Goal: Transaction & Acquisition: Purchase product/service

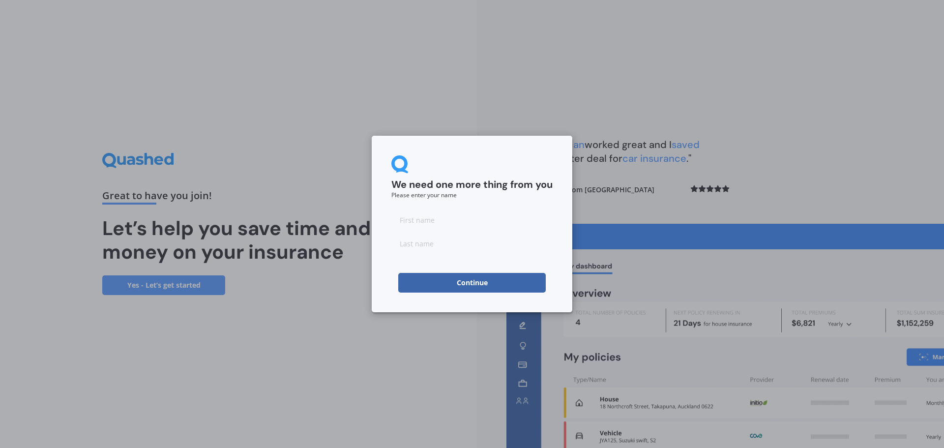
click at [417, 220] on input at bounding box center [471, 220] width 161 height 20
type input "[PERSON_NAME]"
click at [431, 250] on input at bounding box center [471, 244] width 161 height 20
type input "[PERSON_NAME]"
click at [480, 286] on button "Continue" at bounding box center [471, 283] width 147 height 20
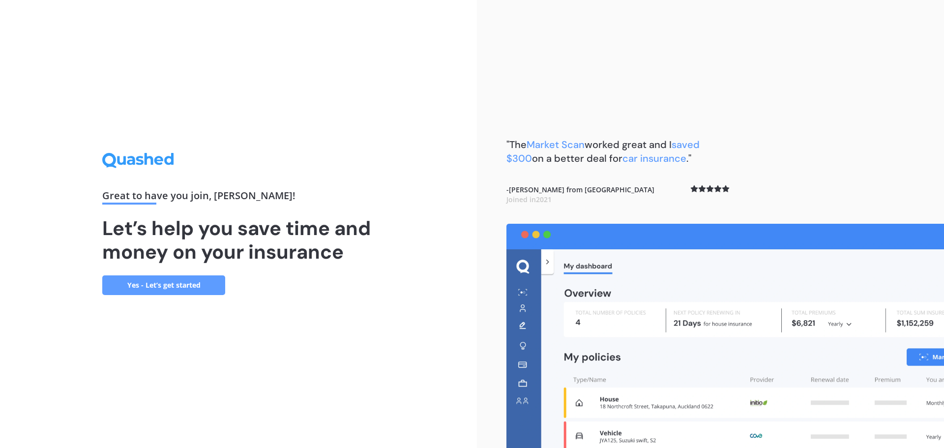
click at [154, 282] on link "Yes - Let’s get started" at bounding box center [163, 285] width 123 height 20
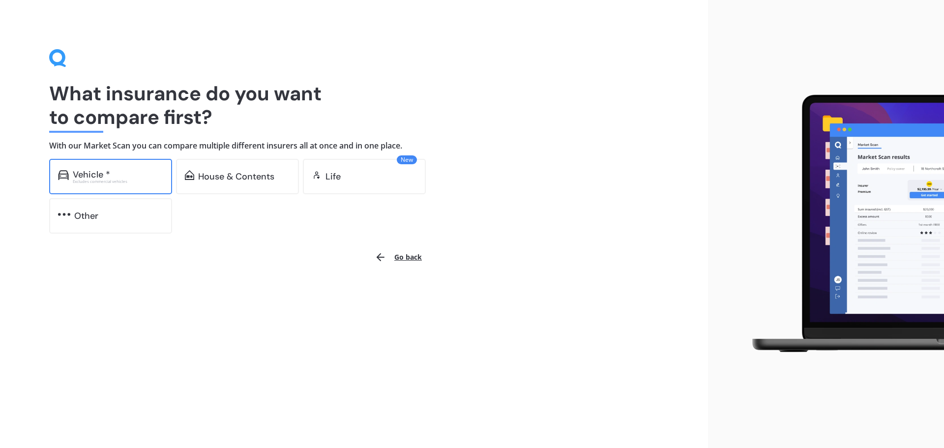
click at [128, 171] on div "Vehicle *" at bounding box center [118, 175] width 90 height 10
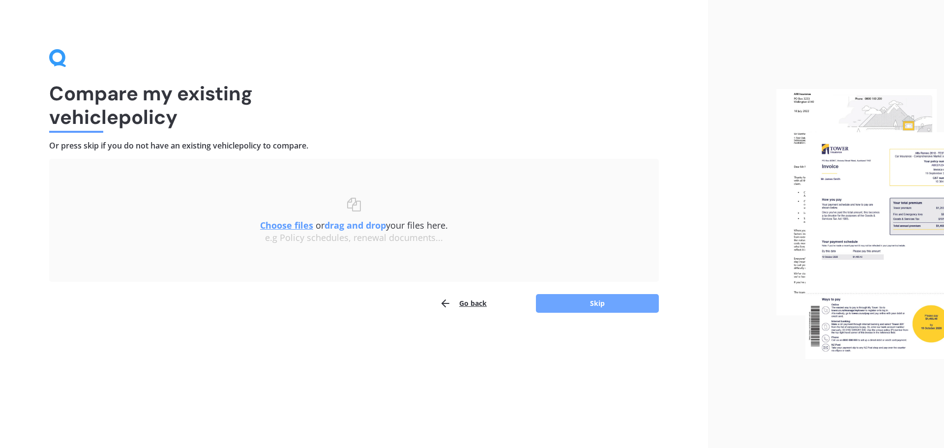
click at [593, 305] on button "Skip" at bounding box center [597, 303] width 123 height 19
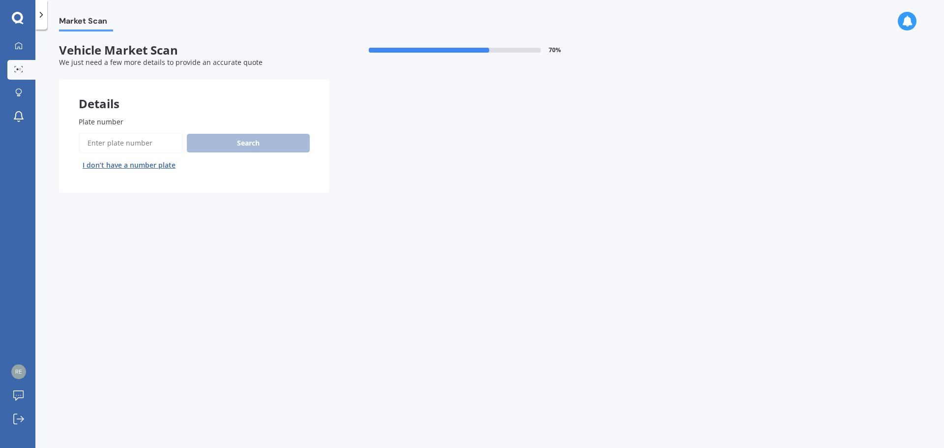
click at [136, 143] on input "Plate number" at bounding box center [131, 143] width 104 height 21
type input "P"
type input "PEU554"
click at [263, 139] on button "Search" at bounding box center [248, 143] width 123 height 19
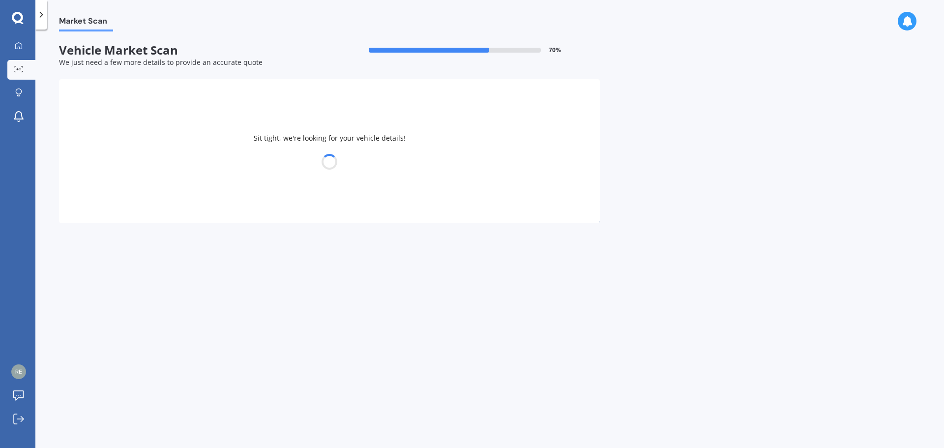
select select "TOYOTA"
select select "HIGHLANDER"
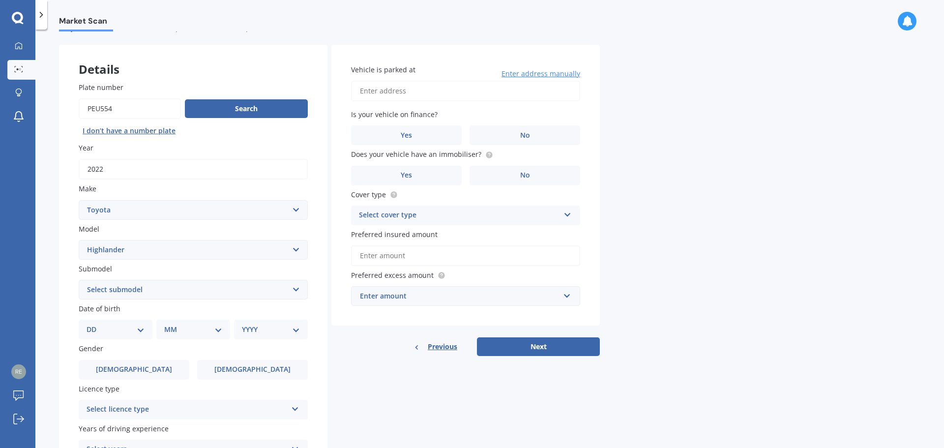
scroll to position [49, 0]
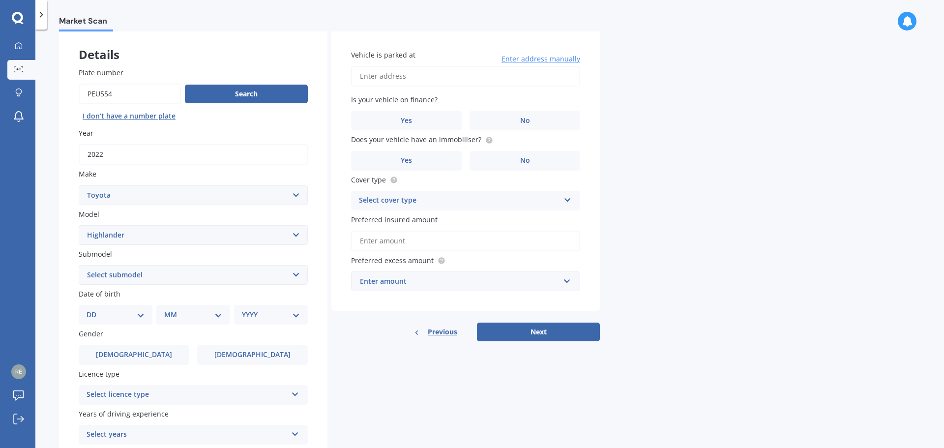
click at [294, 273] on select "Select submodel (All other) Hybrid Petrol V6 2WD Petrol V6 4WD" at bounding box center [193, 275] width 229 height 20
select select "HYBRID"
click at [79, 265] on select "Select submodel (All other) Hybrid Petrol V6 2WD Petrol V6 4WD" at bounding box center [193, 275] width 229 height 20
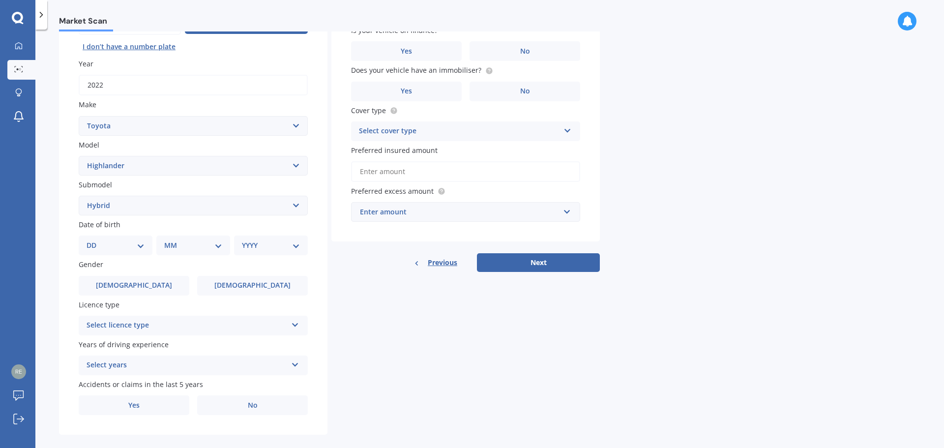
scroll to position [131, 0]
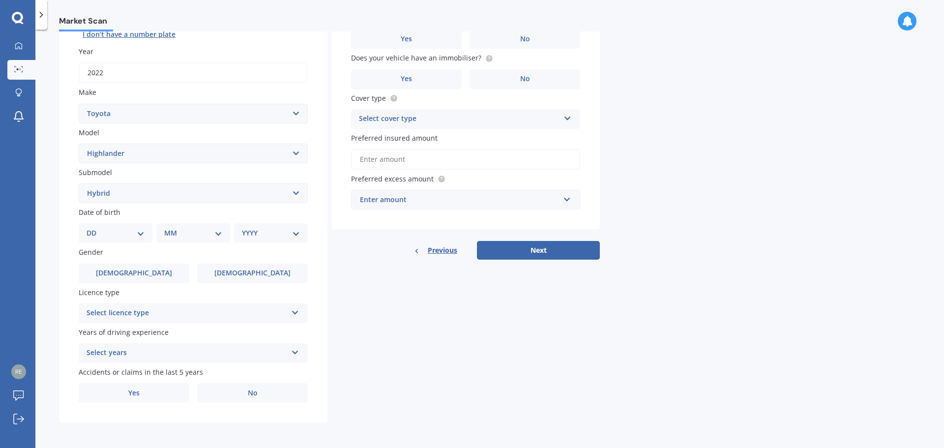
click at [139, 236] on select "DD 01 02 03 04 05 06 07 08 09 10 11 12 13 14 15 16 17 18 19 20 21 22 23 24 25 2…" at bounding box center [116, 233] width 58 height 11
select select "01"
click at [94, 228] on select "DD 01 02 03 04 05 06 07 08 09 10 11 12 13 14 15 16 17 18 19 20 21 22 23 24 25 2…" at bounding box center [116, 233] width 58 height 11
click at [216, 233] on select "MM 01 02 03 04 05 06 07 08 09 10 11 12" at bounding box center [195, 233] width 54 height 11
select select "01"
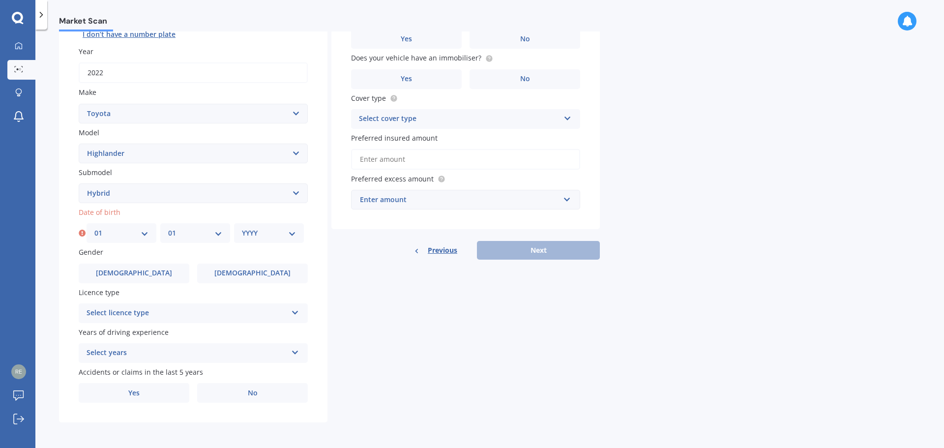
click at [168, 228] on select "MM 01 02 03 04 05 06 07 08 09 10 11 12" at bounding box center [195, 233] width 54 height 11
click at [287, 233] on select "YYYY 2025 2024 2023 2022 2021 2020 2019 2018 2017 2016 2015 2014 2013 2012 2011…" at bounding box center [269, 233] width 54 height 11
select select "1980"
click at [242, 228] on select "YYYY 2025 2024 2023 2022 2021 2020 2019 2018 2017 2016 2015 2014 2013 2012 2011…" at bounding box center [269, 233] width 54 height 11
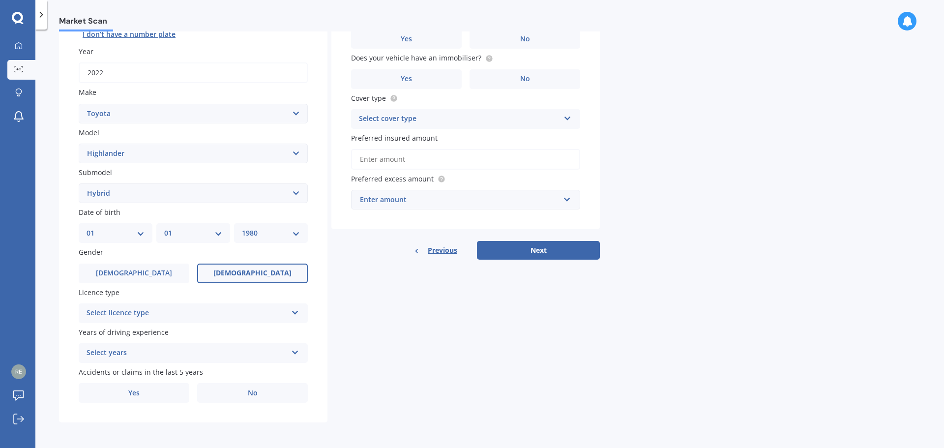
click at [256, 266] on label "[DEMOGRAPHIC_DATA]" at bounding box center [252, 274] width 111 height 20
click at [0, 0] on input "[DEMOGRAPHIC_DATA]" at bounding box center [0, 0] width 0 height 0
click at [252, 269] on span "[DEMOGRAPHIC_DATA]" at bounding box center [252, 273] width 78 height 8
click at [0, 0] on input "[DEMOGRAPHIC_DATA]" at bounding box center [0, 0] width 0 height 0
click at [296, 312] on icon at bounding box center [295, 310] width 8 height 7
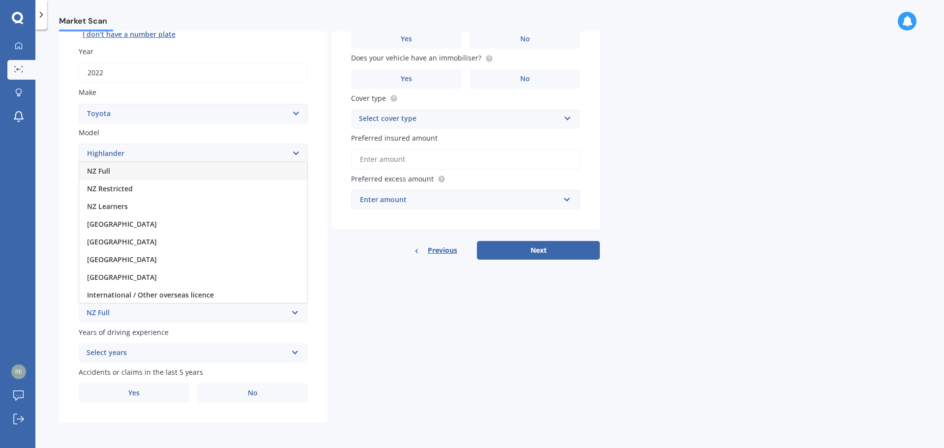
click at [184, 171] on div "NZ Full" at bounding box center [193, 171] width 228 height 18
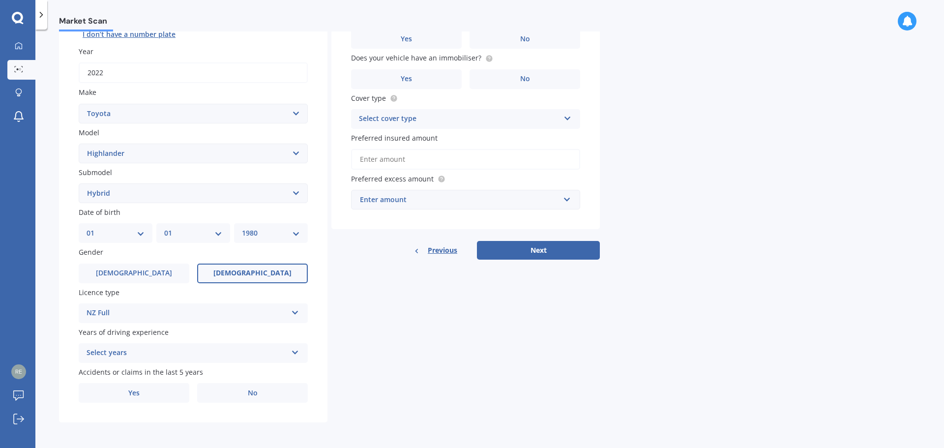
click at [293, 352] on icon at bounding box center [295, 350] width 8 height 7
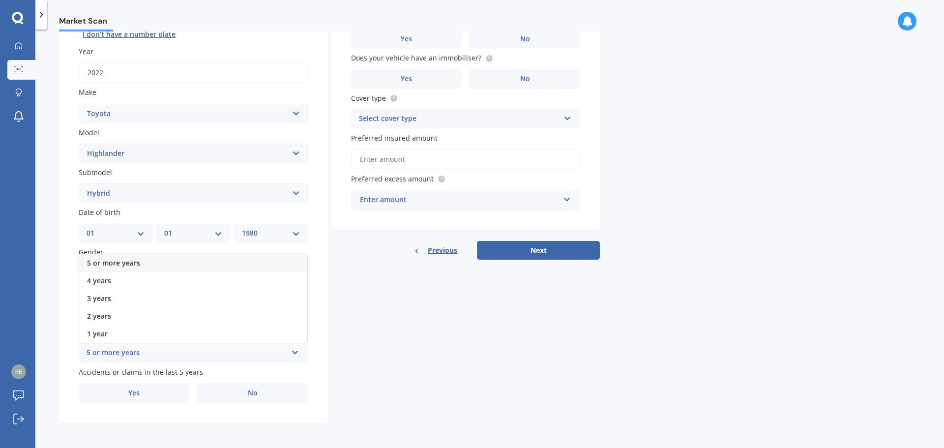
click at [217, 264] on div "5 or more years" at bounding box center [193, 263] width 228 height 18
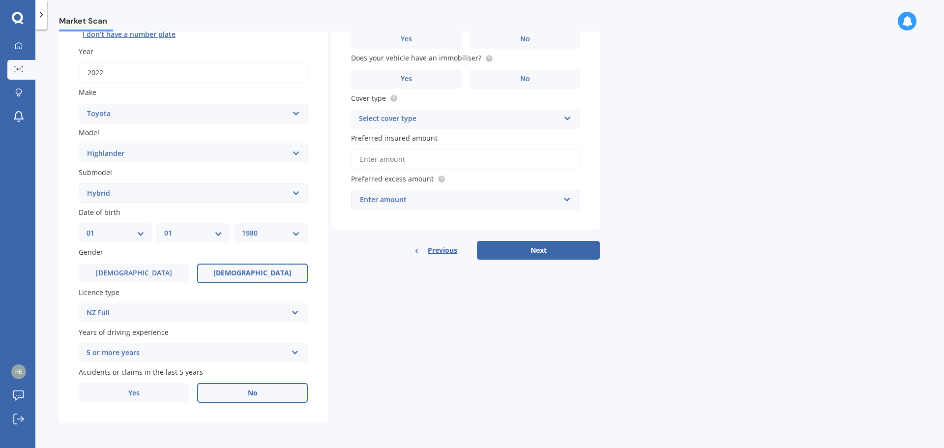
click at [234, 390] on label "No" at bounding box center [252, 393] width 111 height 20
click at [0, 0] on input "No" at bounding box center [0, 0] width 0 height 0
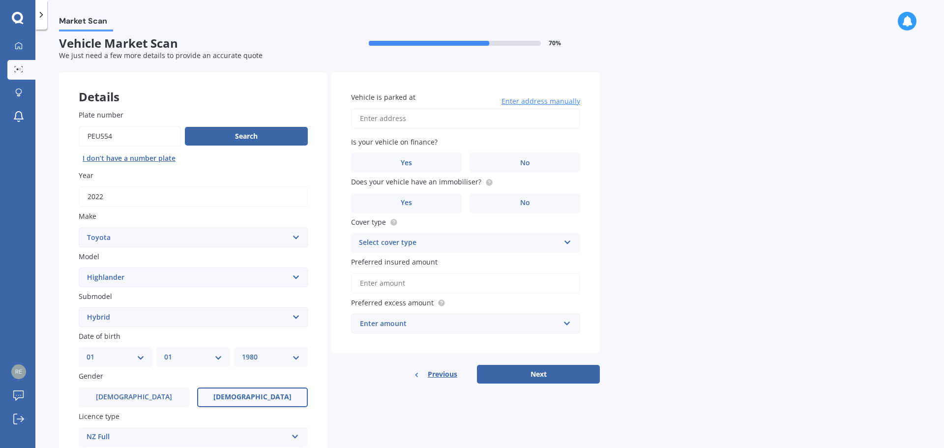
scroll to position [0, 0]
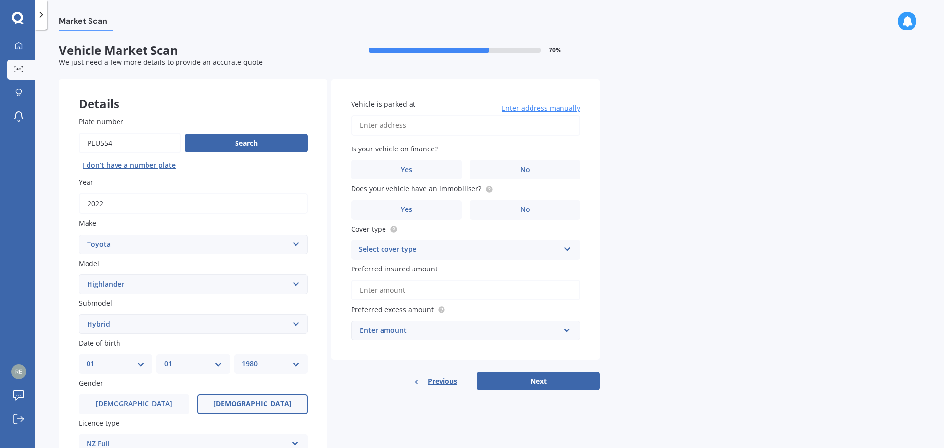
click at [463, 132] on input "Vehicle is parked at" at bounding box center [465, 125] width 229 height 21
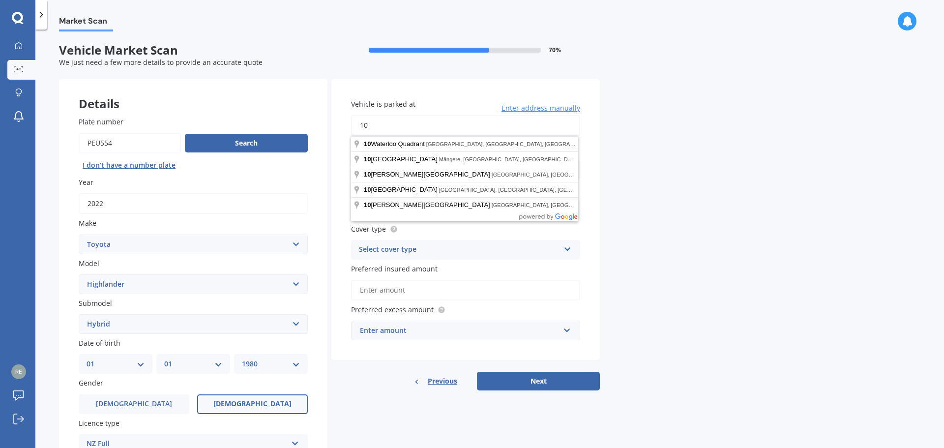
type input "[STREET_ADDRESS][PERSON_NAME]"
click at [665, 150] on div "Market Scan Vehicle Market Scan 70 % We just need a few more details to provide…" at bounding box center [489, 240] width 908 height 418
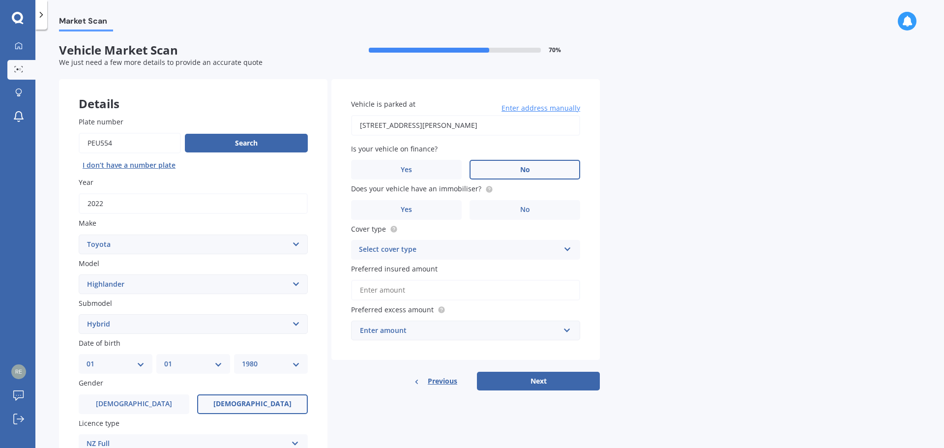
click at [525, 175] on label "No" at bounding box center [524, 170] width 111 height 20
click at [0, 0] on input "No" at bounding box center [0, 0] width 0 height 0
click at [419, 208] on label "Yes" at bounding box center [406, 210] width 111 height 20
click at [0, 0] on input "Yes" at bounding box center [0, 0] width 0 height 0
click at [413, 249] on div "Select cover type" at bounding box center [459, 250] width 201 height 12
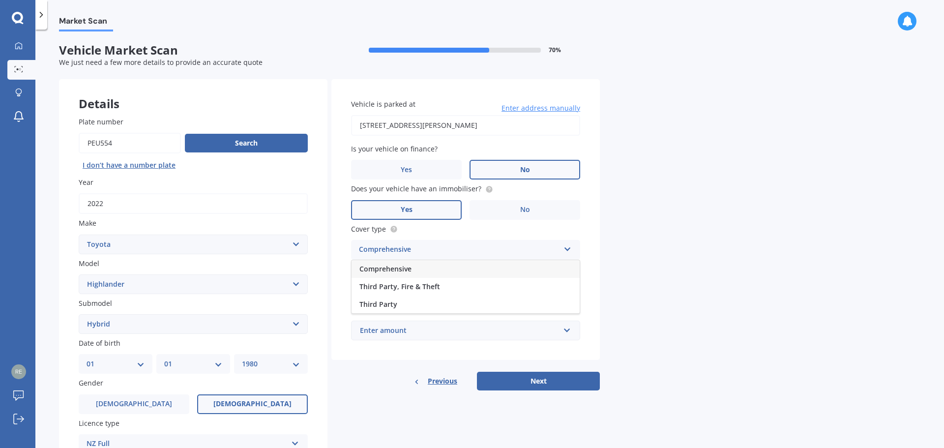
click at [411, 266] on span "Comprehensive" at bounding box center [385, 268] width 52 height 9
click at [402, 293] on input "Preferred insured amount" at bounding box center [465, 290] width 229 height 21
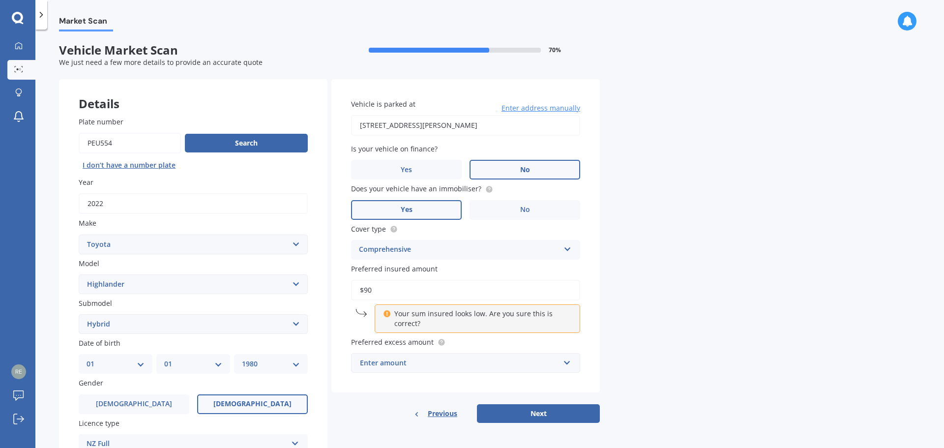
type input "$9"
type input "$7"
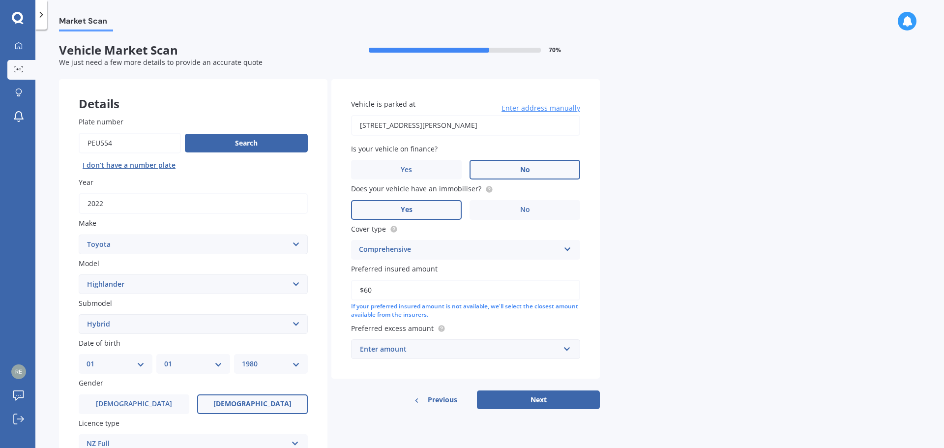
type input "$6"
type input "$70,000"
click at [424, 348] on div "Enter amount" at bounding box center [460, 349] width 200 height 11
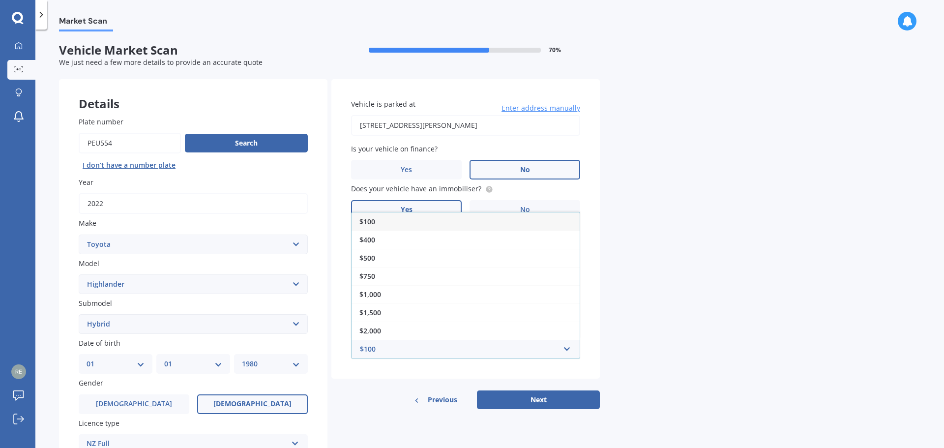
click at [372, 258] on span "$500" at bounding box center [367, 257] width 16 height 9
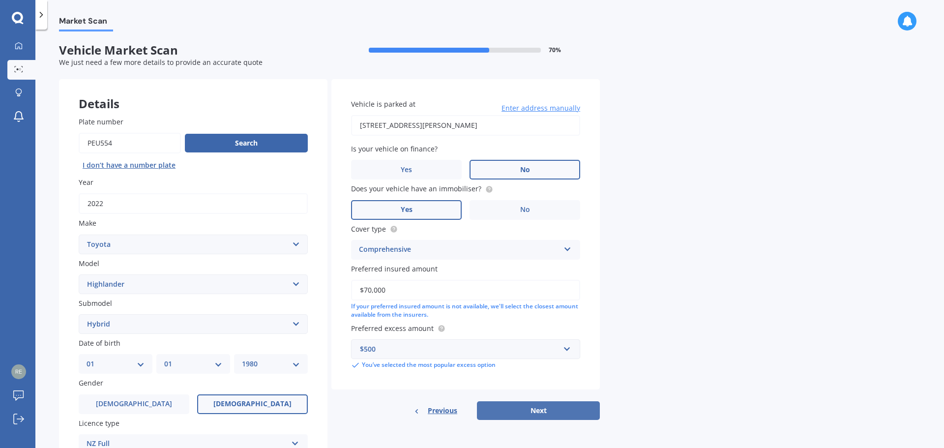
click at [543, 412] on button "Next" at bounding box center [538, 410] width 123 height 19
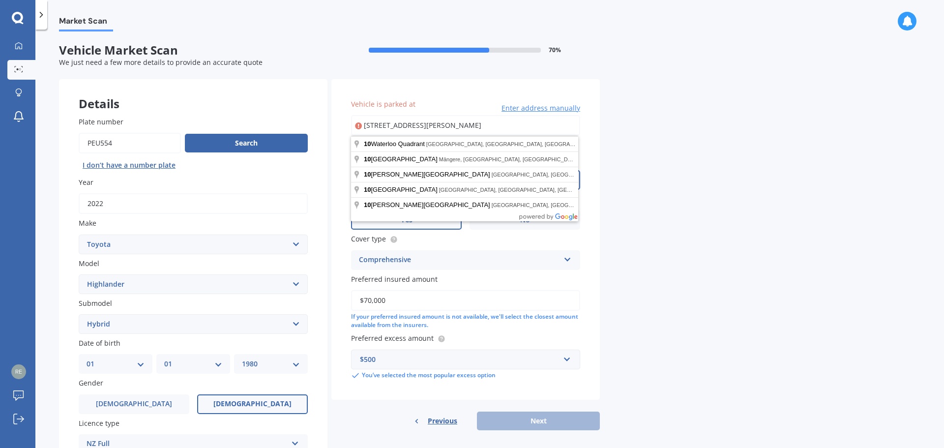
click at [535, 134] on input "[STREET_ADDRESS][PERSON_NAME]" at bounding box center [465, 125] width 229 height 21
click at [643, 237] on div "Market Scan Vehicle Market Scan 70 % We just need a few more details to provide…" at bounding box center [489, 240] width 908 height 418
click at [435, 124] on input "[STREET_ADDRESS][PERSON_NAME]" at bounding box center [465, 125] width 229 height 21
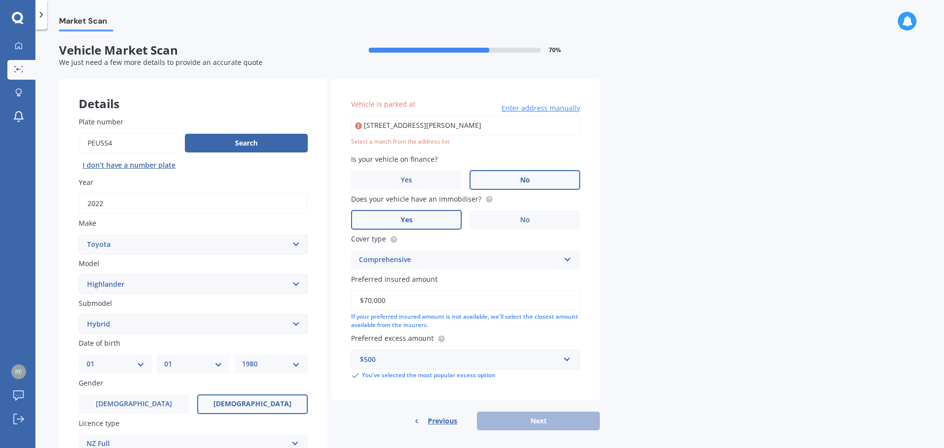
type input "[STREET_ADDRESS][PERSON_NAME]"
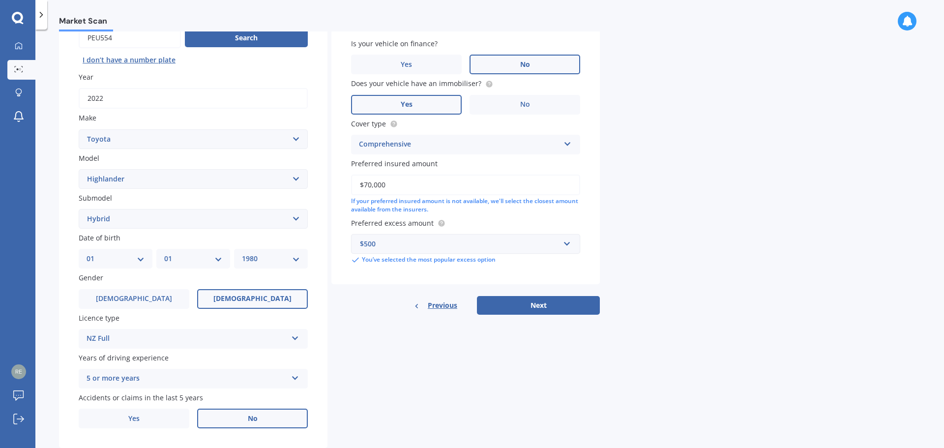
scroll to position [131, 0]
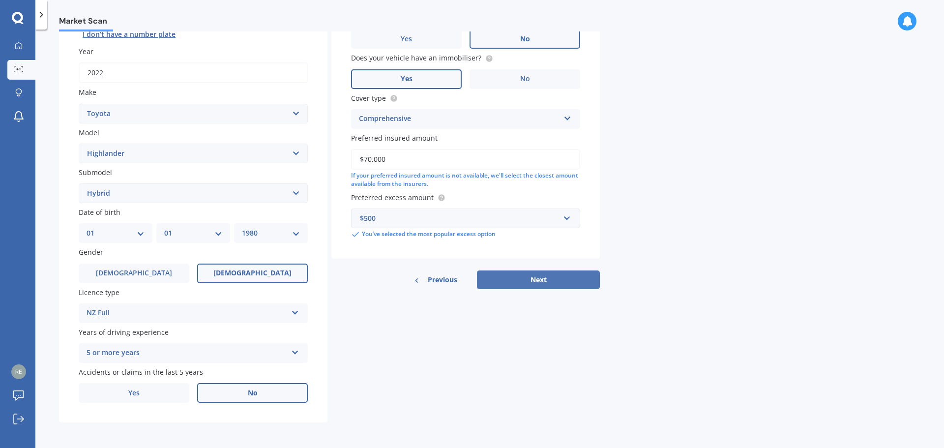
click at [549, 283] on button "Next" at bounding box center [538, 279] width 123 height 19
select select "01"
select select "1980"
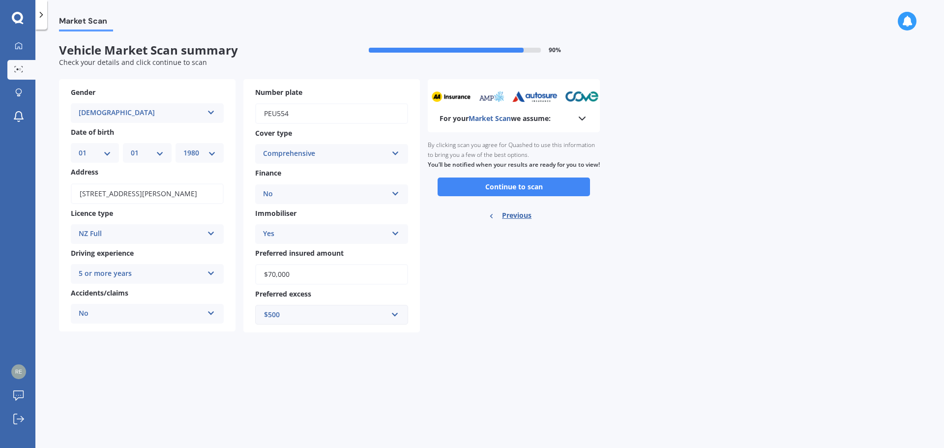
scroll to position [0, 0]
click at [510, 196] on button "Continue to scan" at bounding box center [514, 186] width 152 height 19
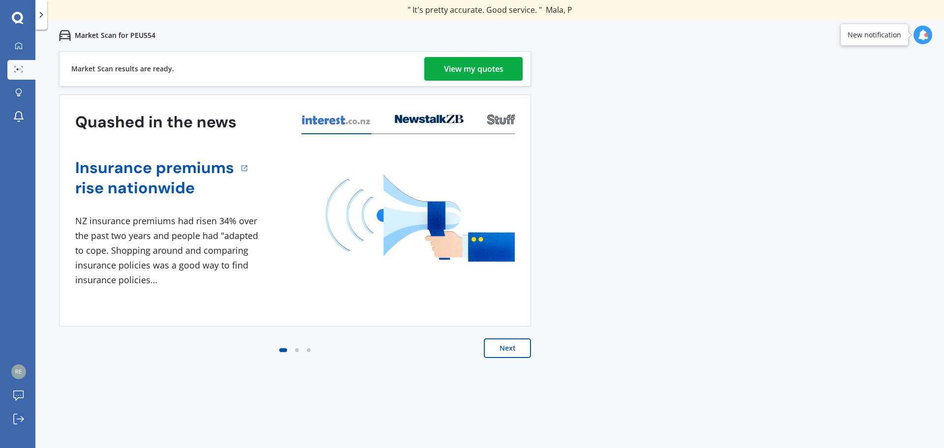
click at [482, 69] on div "View my quotes" at bounding box center [473, 69] width 59 height 24
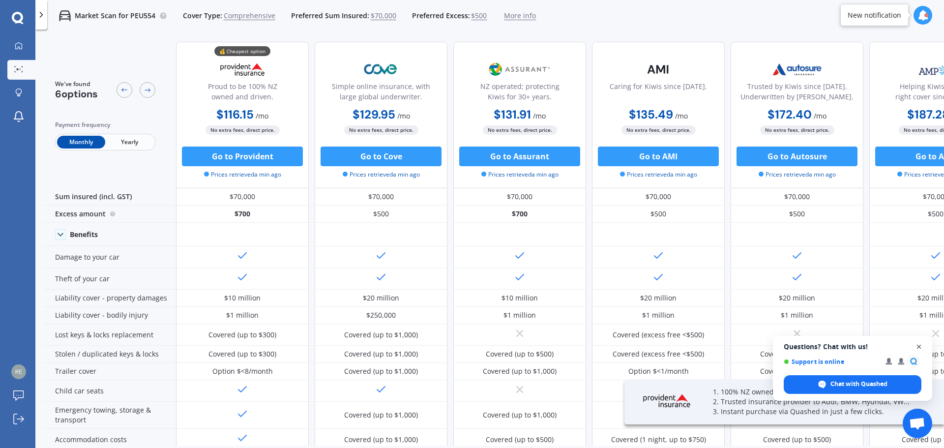
click at [920, 347] on span "Open chat" at bounding box center [919, 347] width 12 height 12
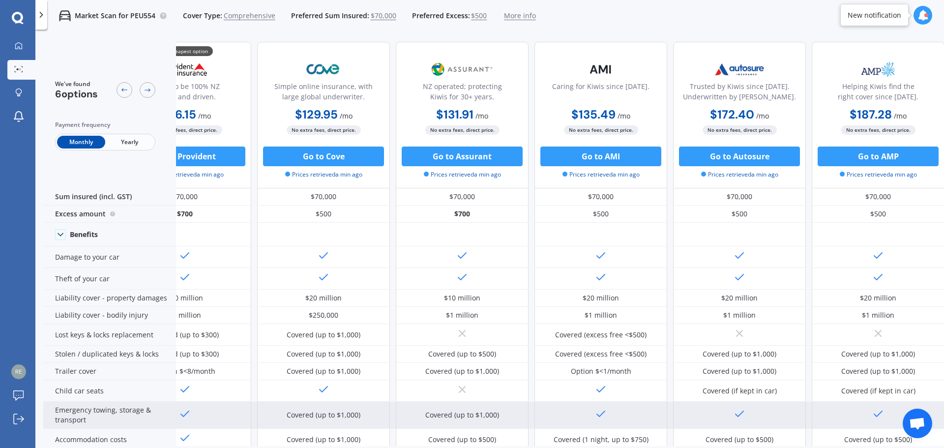
scroll to position [0, 58]
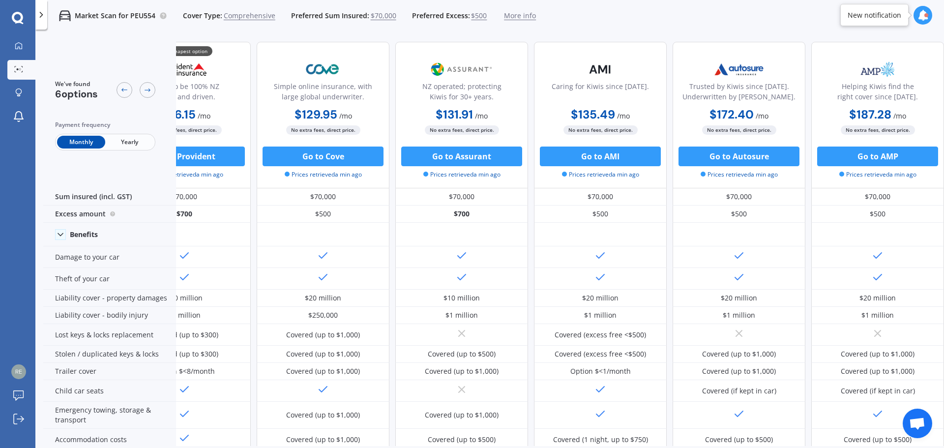
click at [126, 144] on span "Yearly" at bounding box center [129, 142] width 48 height 13
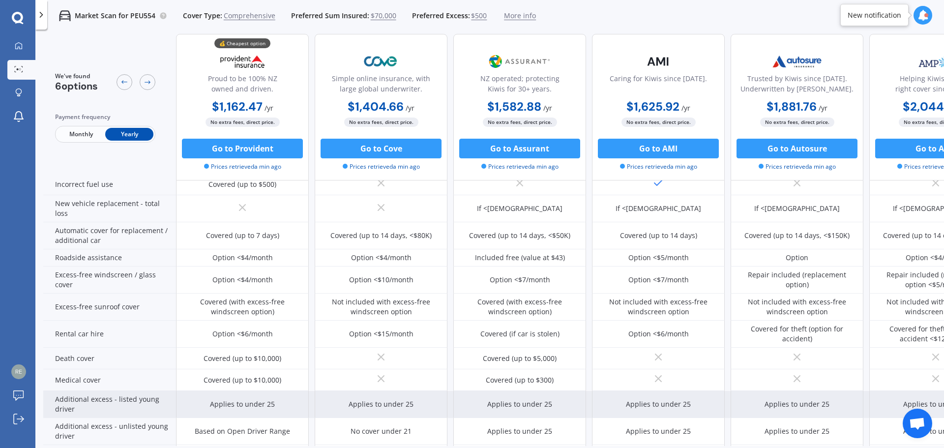
scroll to position [300, 0]
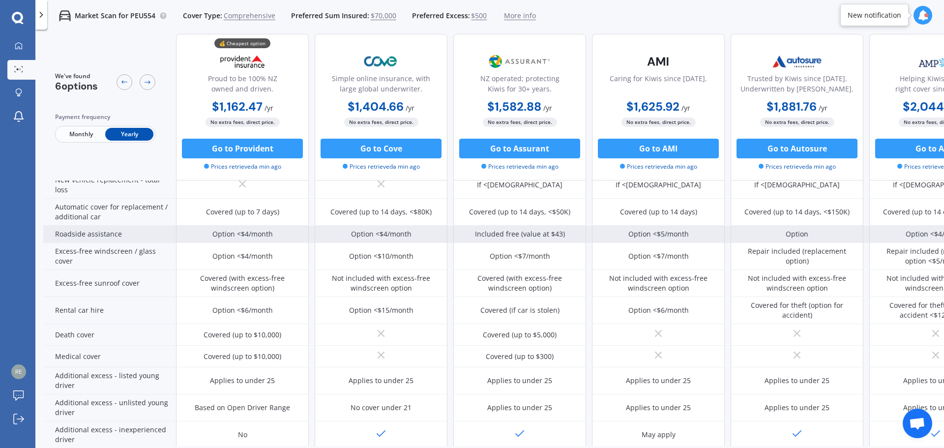
click at [231, 233] on div "Option <$4/month" at bounding box center [242, 234] width 60 height 10
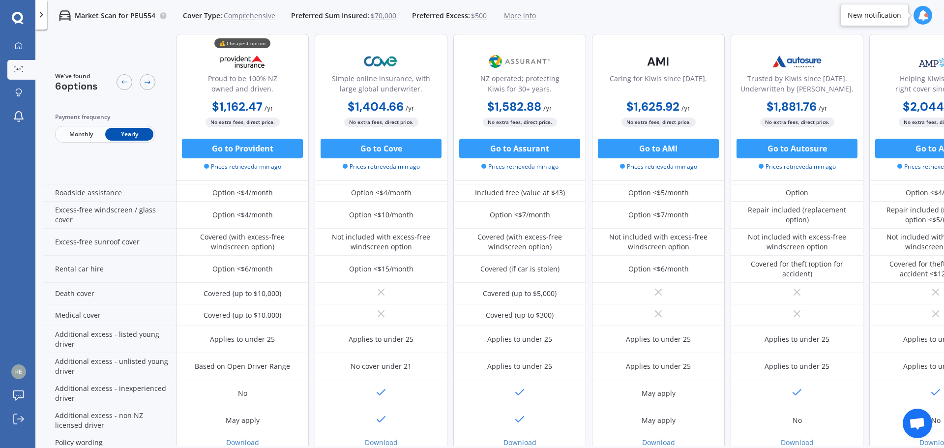
scroll to position [399, 0]
